Goal: Navigation & Orientation: Find specific page/section

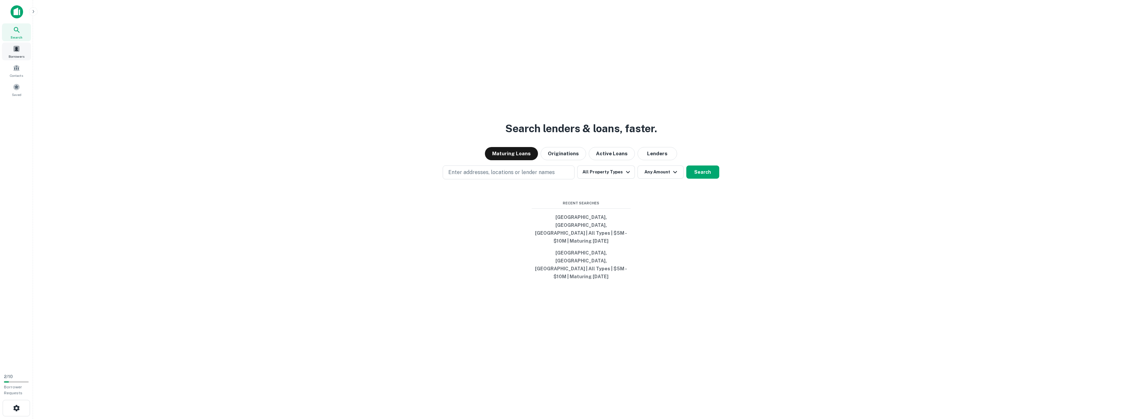
click at [21, 52] on div "Borrowers" at bounding box center [16, 52] width 29 height 18
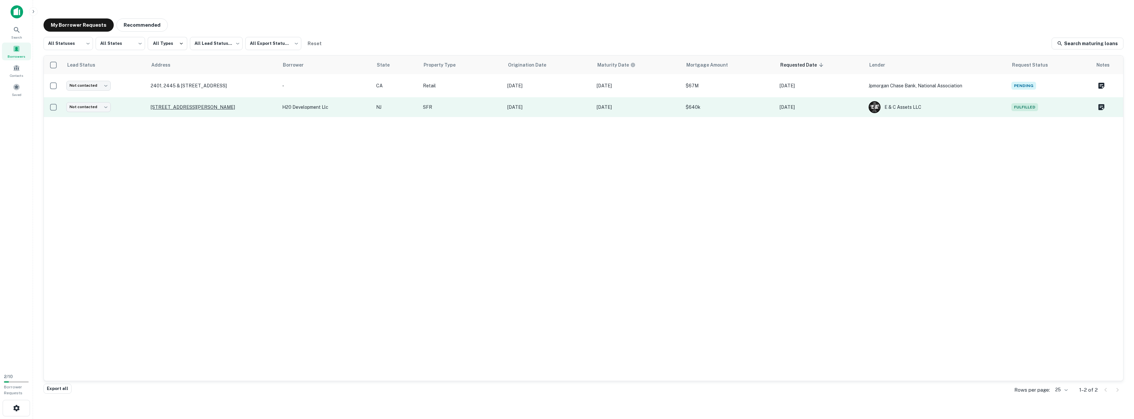
click at [276, 109] on p "[STREET_ADDRESS][PERSON_NAME]" at bounding box center [213, 107] width 125 height 6
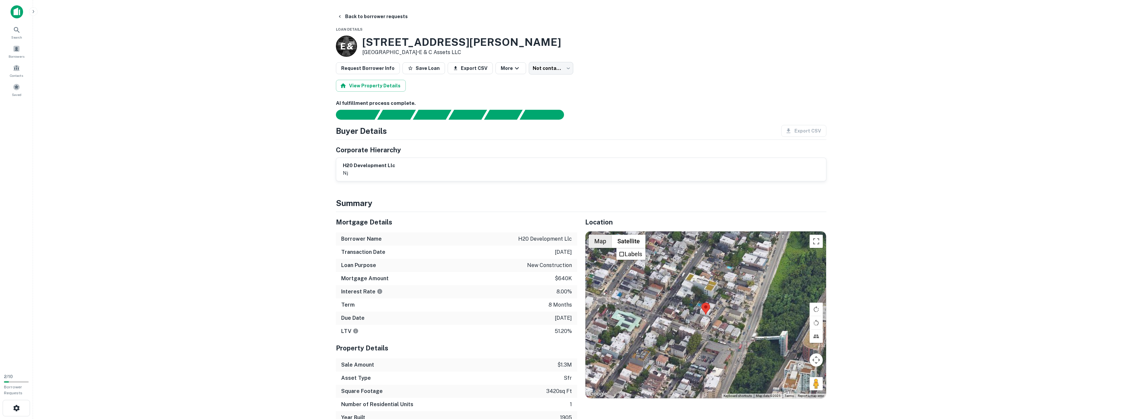
click at [595, 243] on button "Map" at bounding box center [600, 241] width 23 height 13
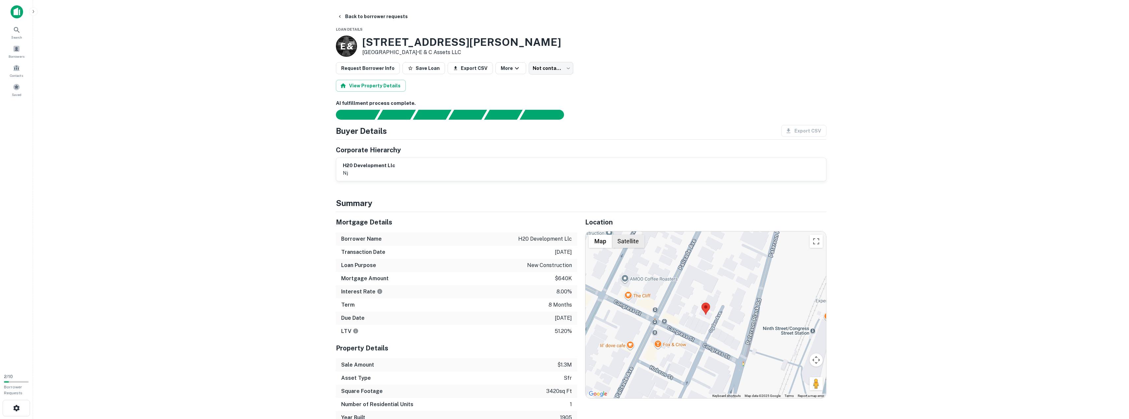
click at [630, 244] on button "Satellite" at bounding box center [628, 241] width 33 height 13
